Goal: Task Accomplishment & Management: Manage account settings

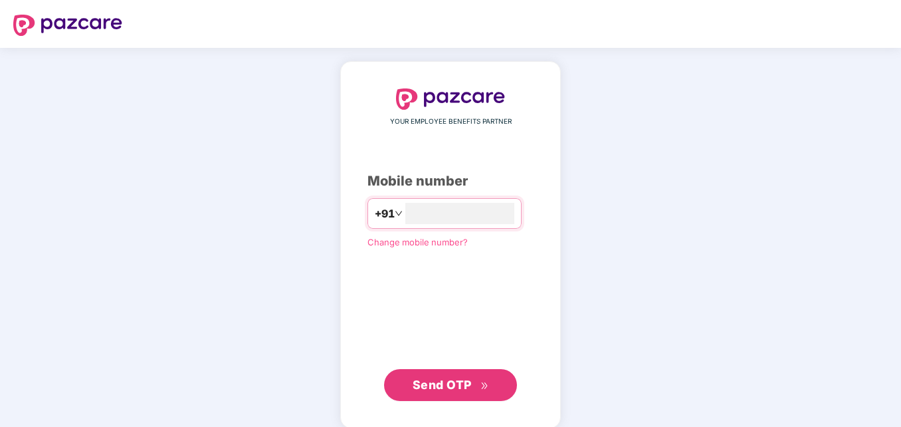
type input "**********"
click at [443, 387] on span "Send OTP" at bounding box center [442, 383] width 59 height 14
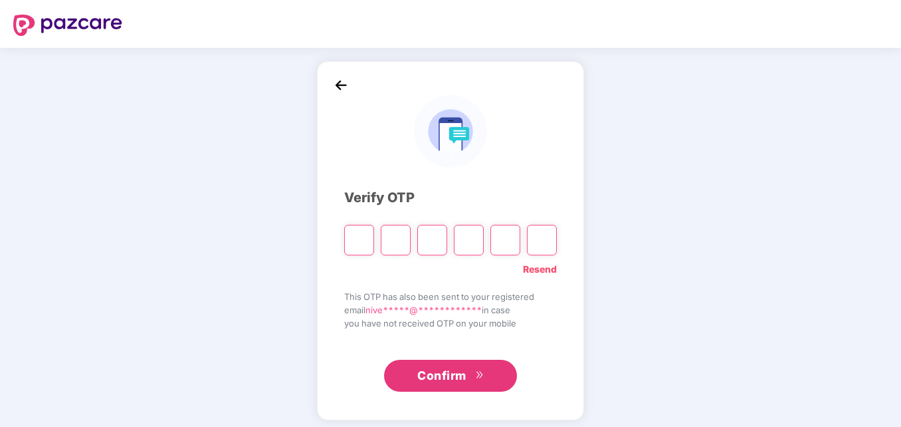
type input "*"
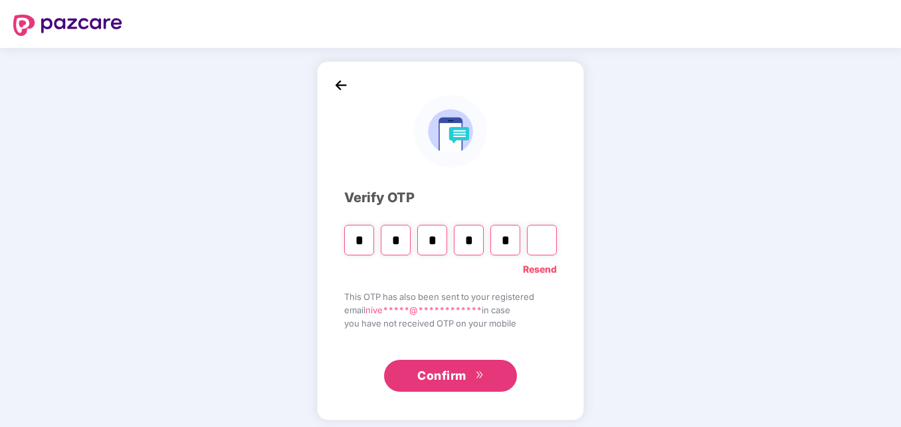
type input "*"
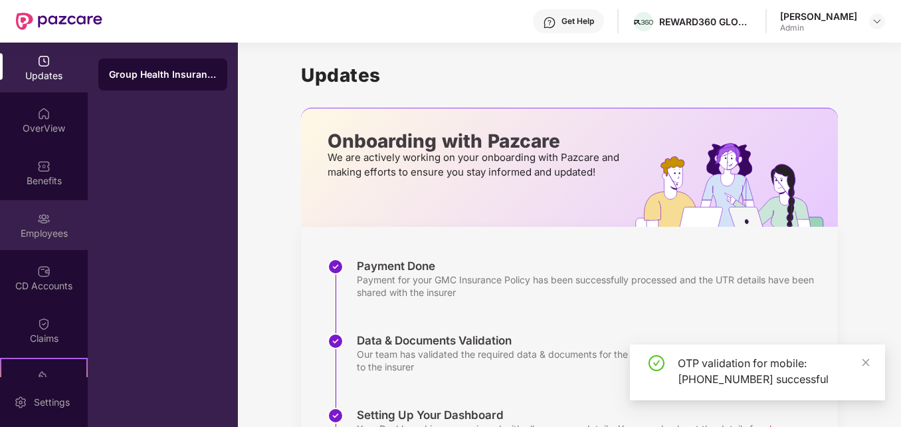
click at [43, 219] on img at bounding box center [43, 218] width 13 height 13
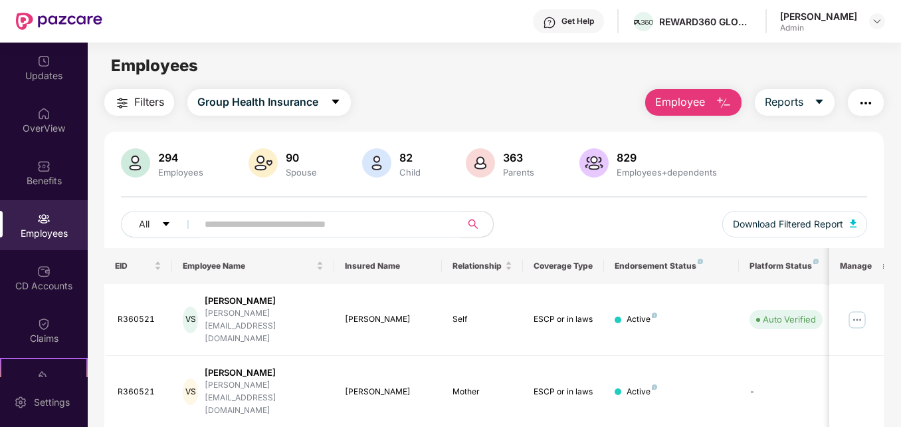
click at [730, 102] on img "button" at bounding box center [724, 103] width 16 height 16
click at [666, 203] on div "294 Employees 90 Spouse 82 Child 363 Parents 829 Employees+dependents All Downl…" at bounding box center [493, 198] width 779 height 100
click at [825, 101] on icon "caret-down" at bounding box center [819, 101] width 11 height 11
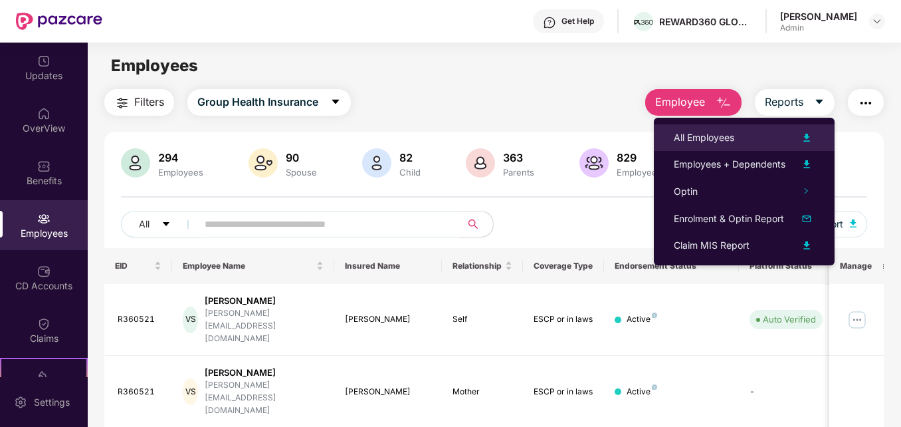
click at [807, 134] on img at bounding box center [807, 138] width 16 height 16
